Goal: Task Accomplishment & Management: Manage account settings

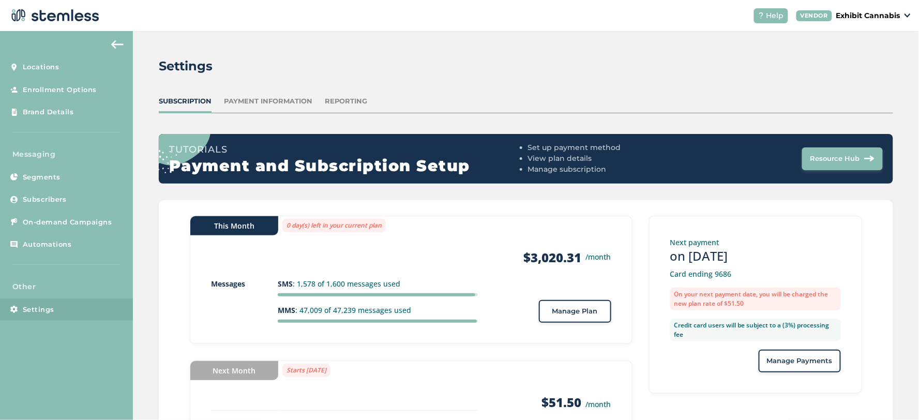
click at [362, 98] on div "Reporting" at bounding box center [346, 101] width 43 height 10
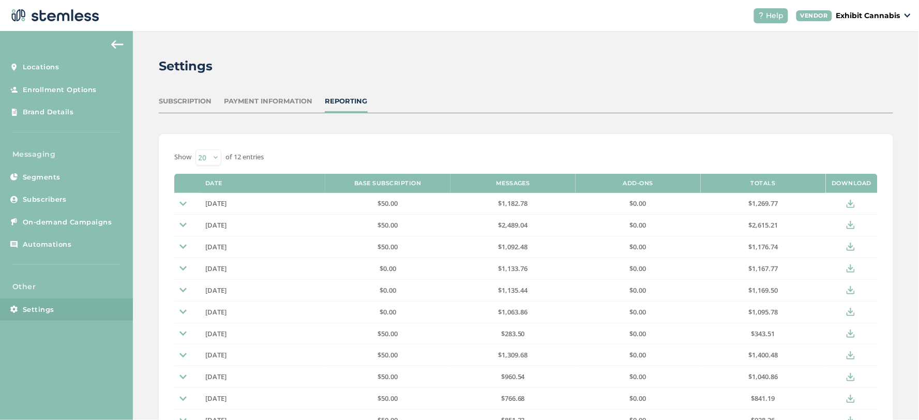
scroll to position [57, 0]
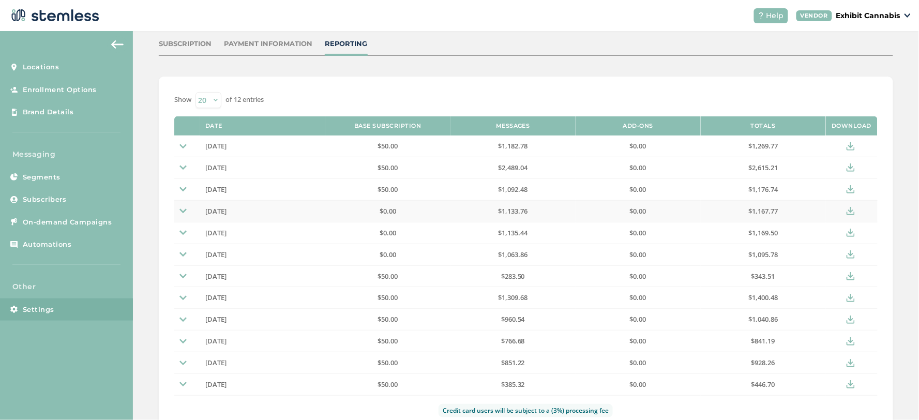
click at [185, 209] on img at bounding box center [183, 210] width 7 height 7
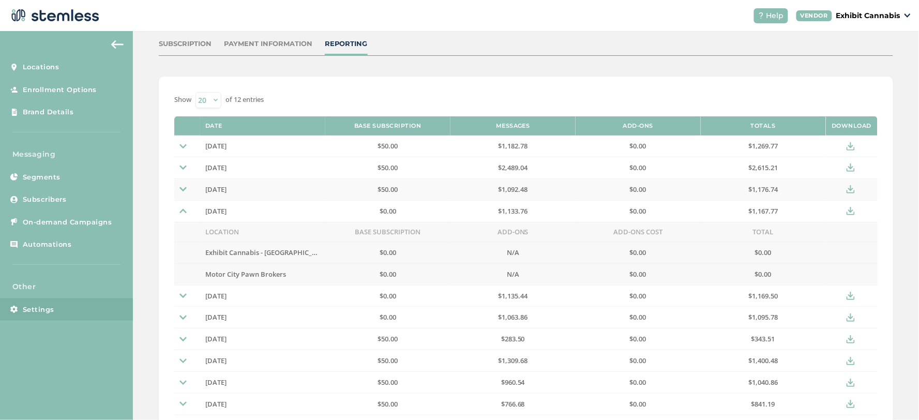
click at [184, 186] on img at bounding box center [183, 189] width 7 height 7
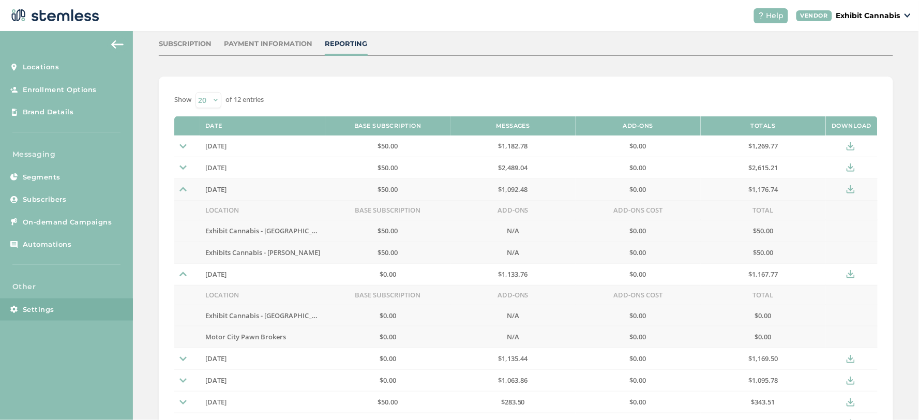
click at [847, 191] on icon at bounding box center [851, 189] width 8 height 8
click at [181, 166] on img at bounding box center [183, 167] width 7 height 7
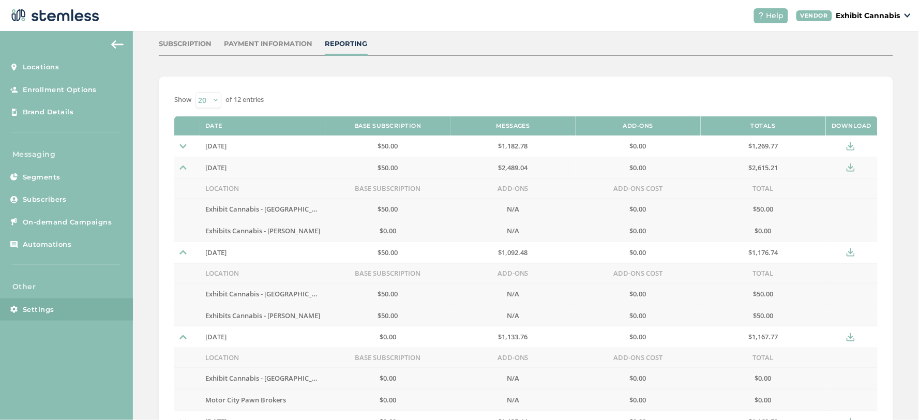
click at [847, 166] on icon at bounding box center [851, 168] width 8 height 8
click at [183, 151] on td at bounding box center [187, 146] width 26 height 21
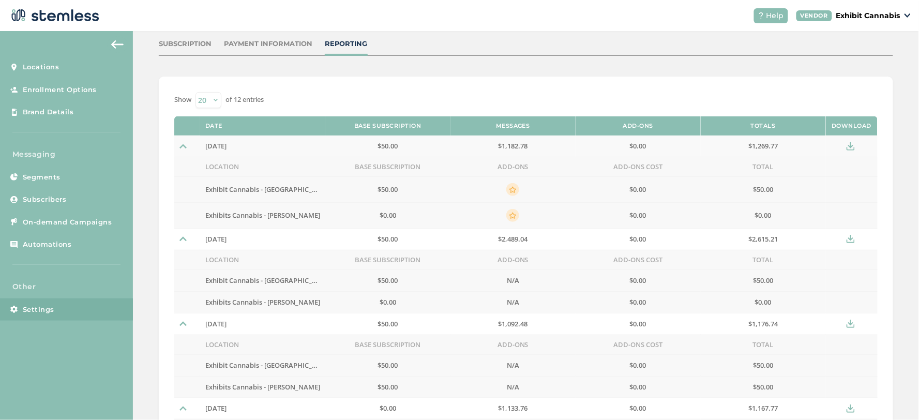
click at [847, 144] on icon at bounding box center [851, 146] width 8 height 8
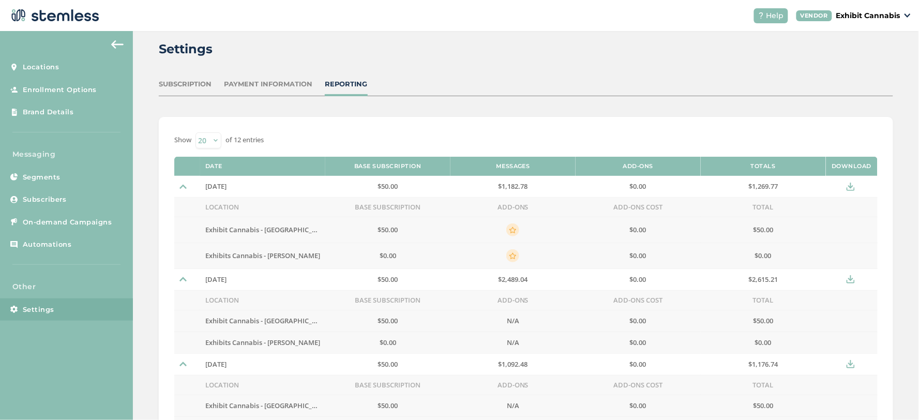
scroll to position [0, 0]
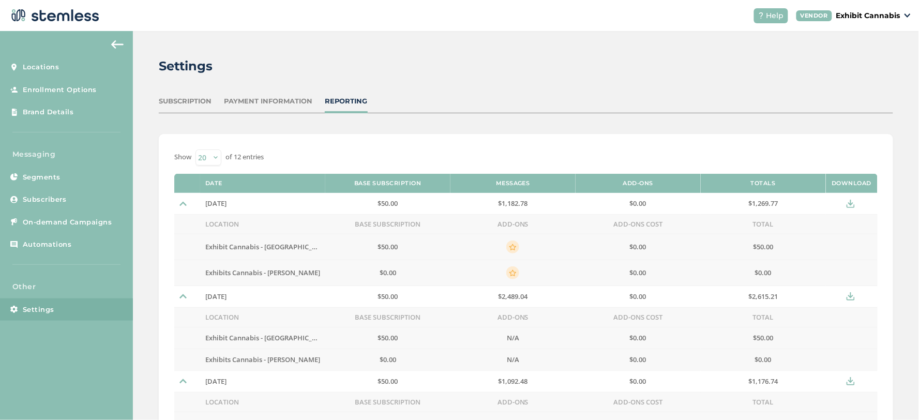
click at [186, 102] on div "Subscription" at bounding box center [185, 101] width 53 height 10
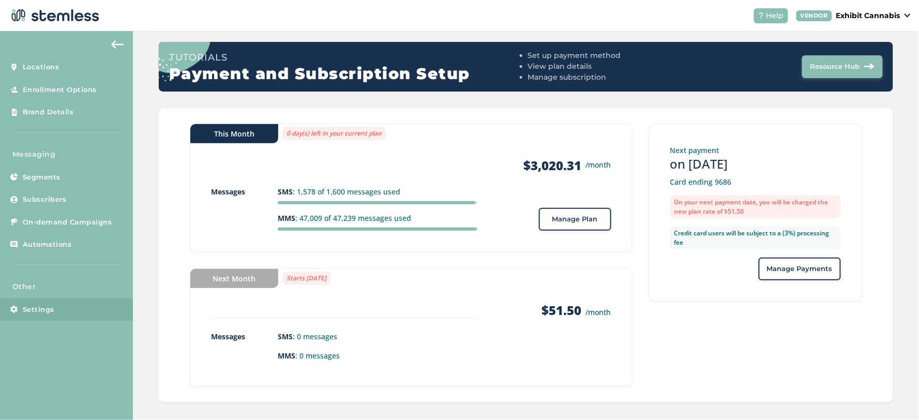
scroll to position [99, 0]
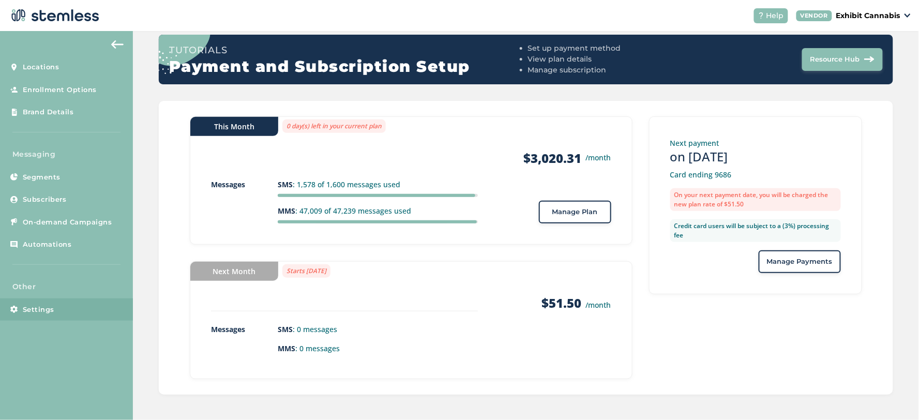
click at [553, 220] on button "Manage Plan" at bounding box center [575, 212] width 72 height 23
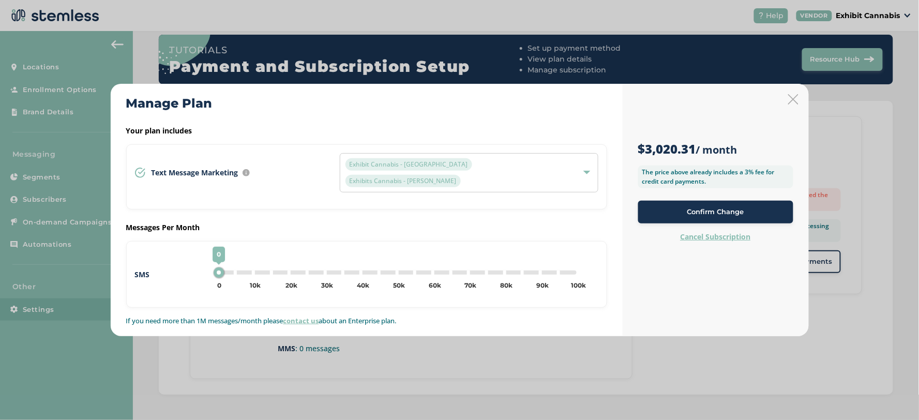
click at [797, 105] on icon at bounding box center [794, 99] width 10 height 10
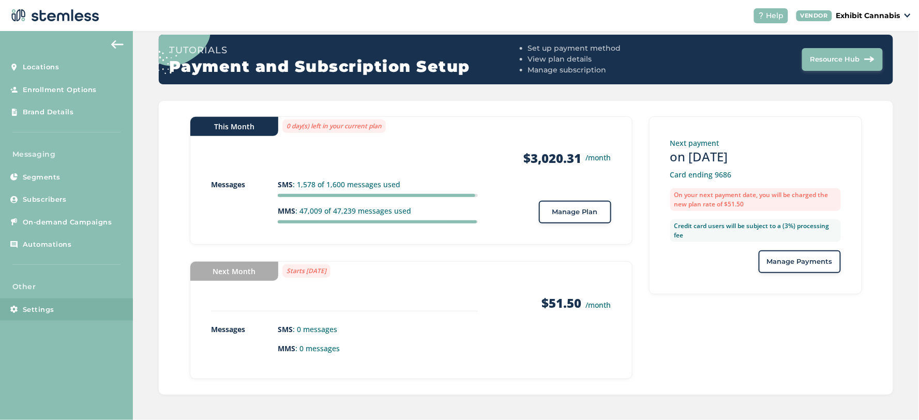
click at [857, 169] on div "Next payment on [DATE] Card ending 9686 On your next payment date, you will be …" at bounding box center [755, 205] width 213 height 178
